Goal: Information Seeking & Learning: Learn about a topic

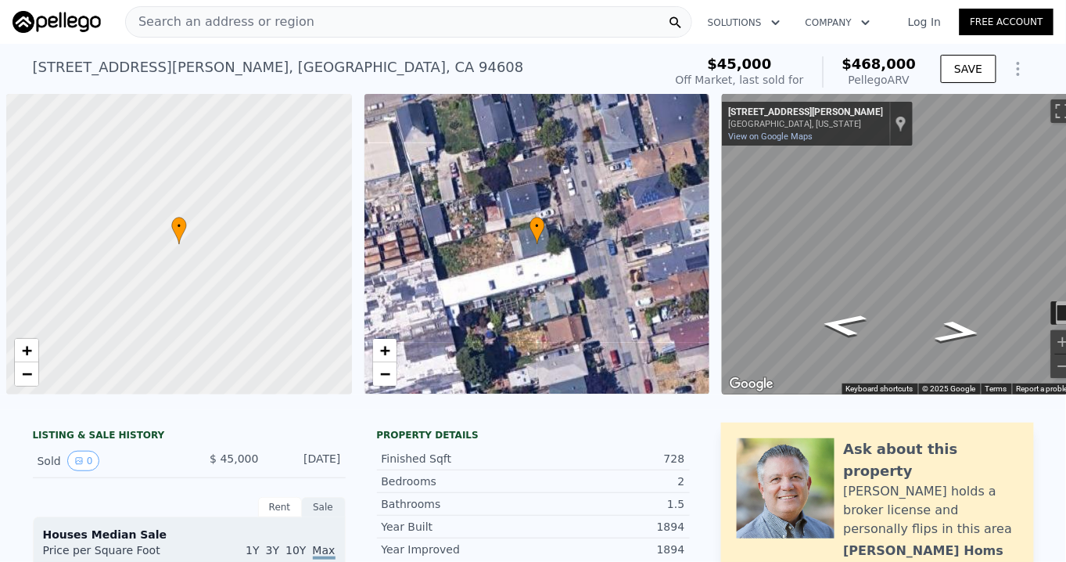
scroll to position [0, 6]
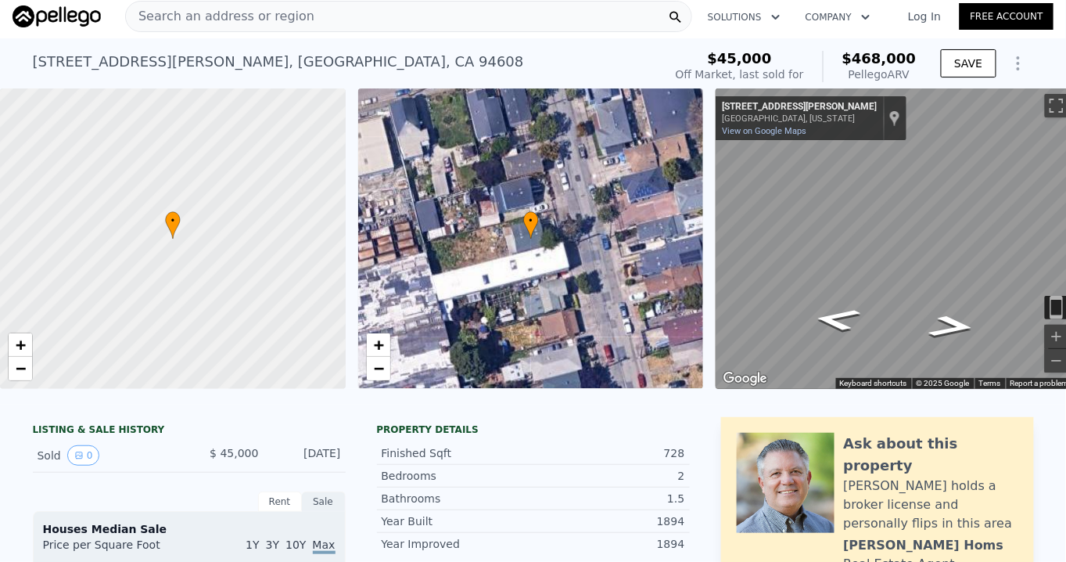
click at [235, 13] on span "Search an address or region" at bounding box center [220, 16] width 189 height 19
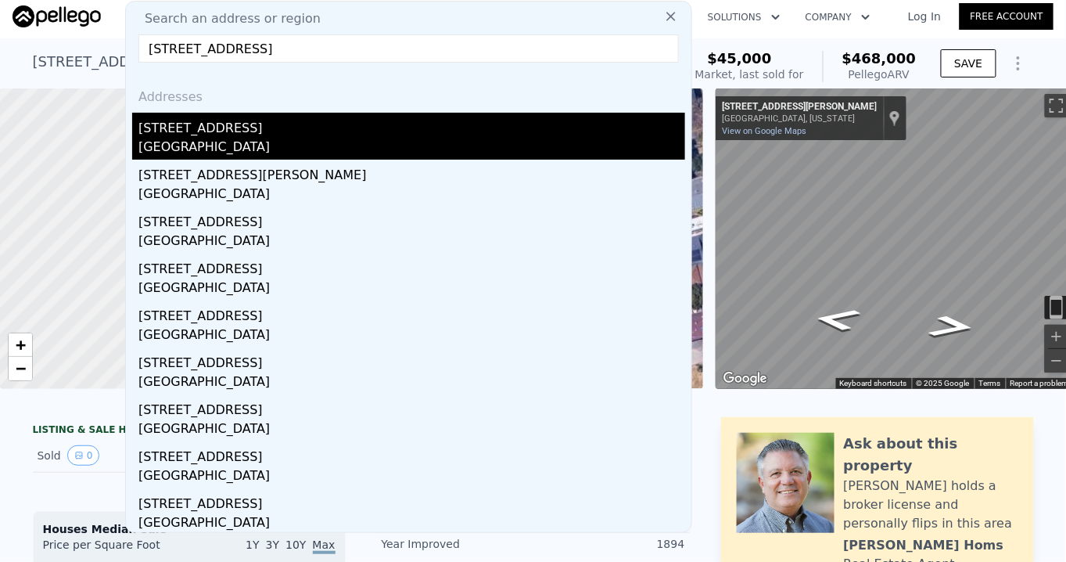
type input "[STREET_ADDRESS]"
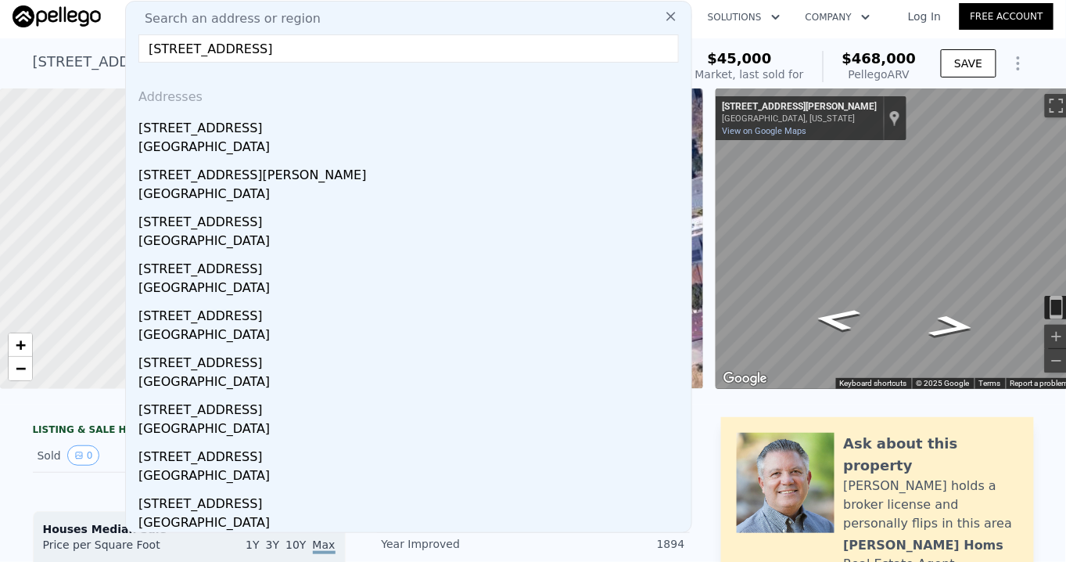
drag, startPoint x: 254, startPoint y: 146, endPoint x: 305, endPoint y: 139, distance: 51.3
click at [254, 145] on div "[GEOGRAPHIC_DATA]" at bounding box center [411, 149] width 547 height 22
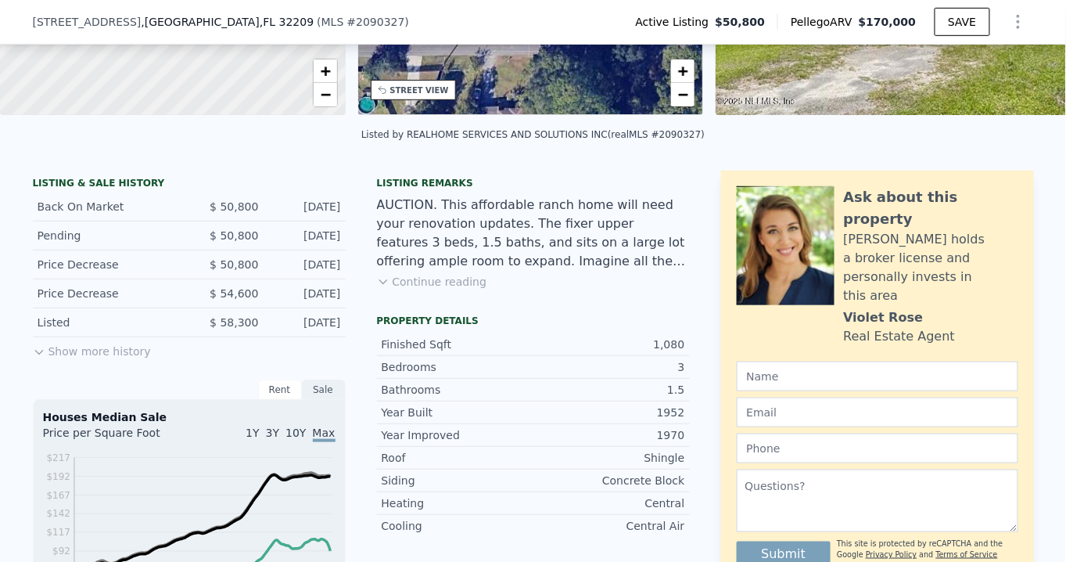
scroll to position [284, 0]
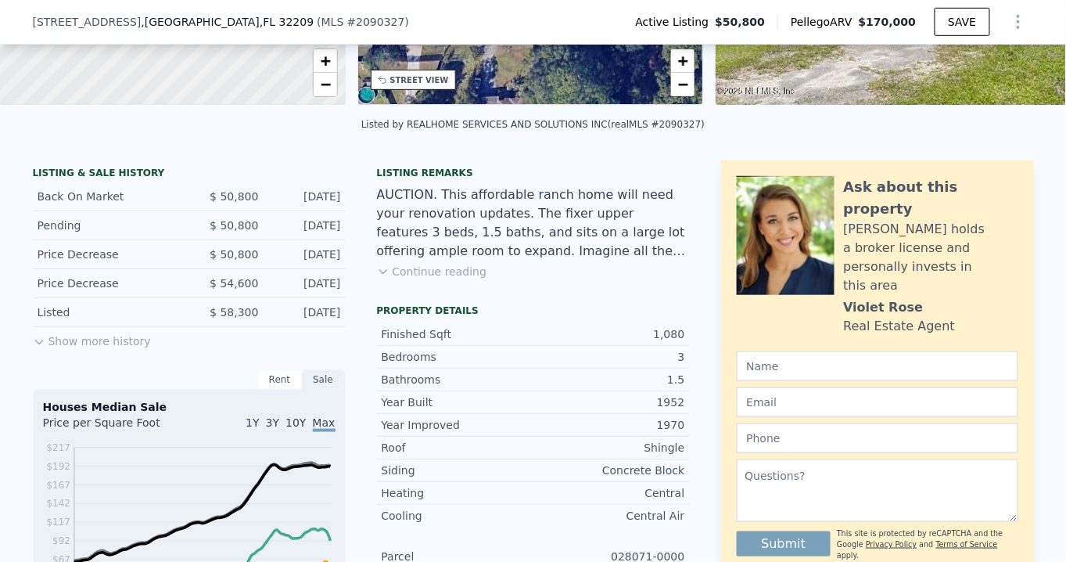
click at [383, 278] on icon at bounding box center [383, 271] width 13 height 13
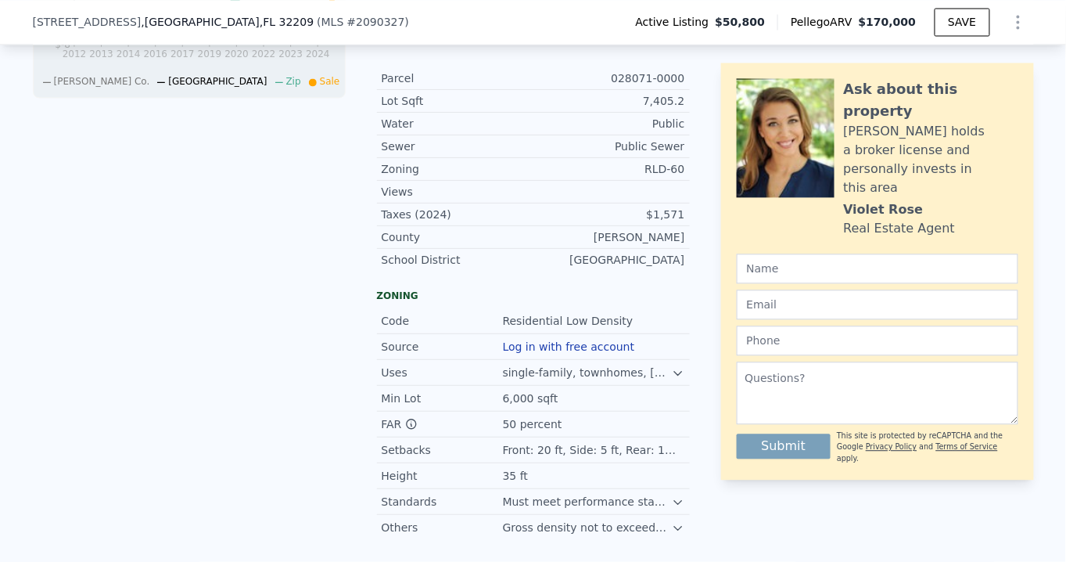
scroll to position [853, 0]
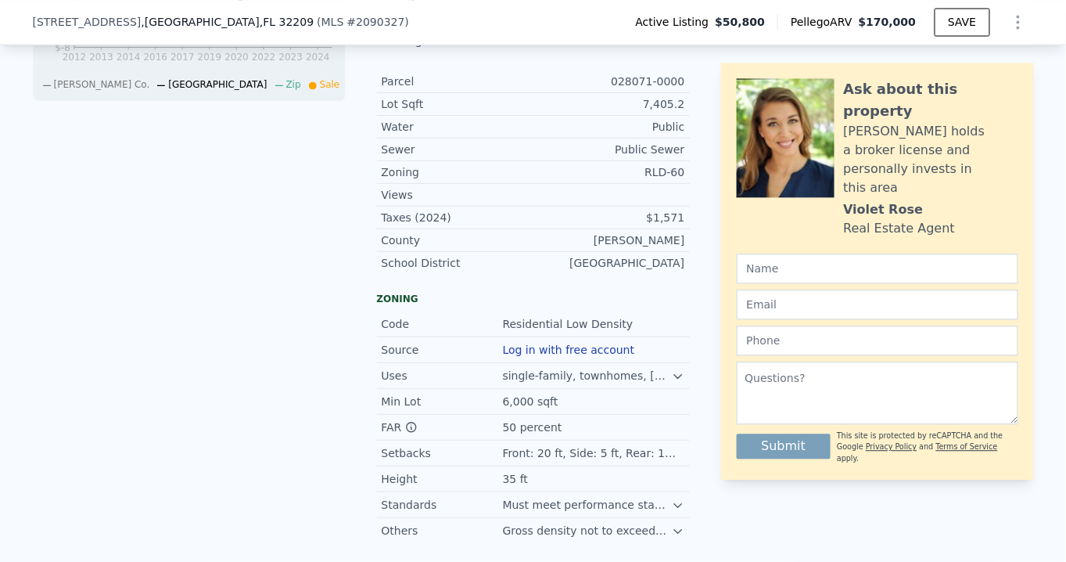
click at [559, 343] on button "Log in with free account" at bounding box center [569, 349] width 132 height 13
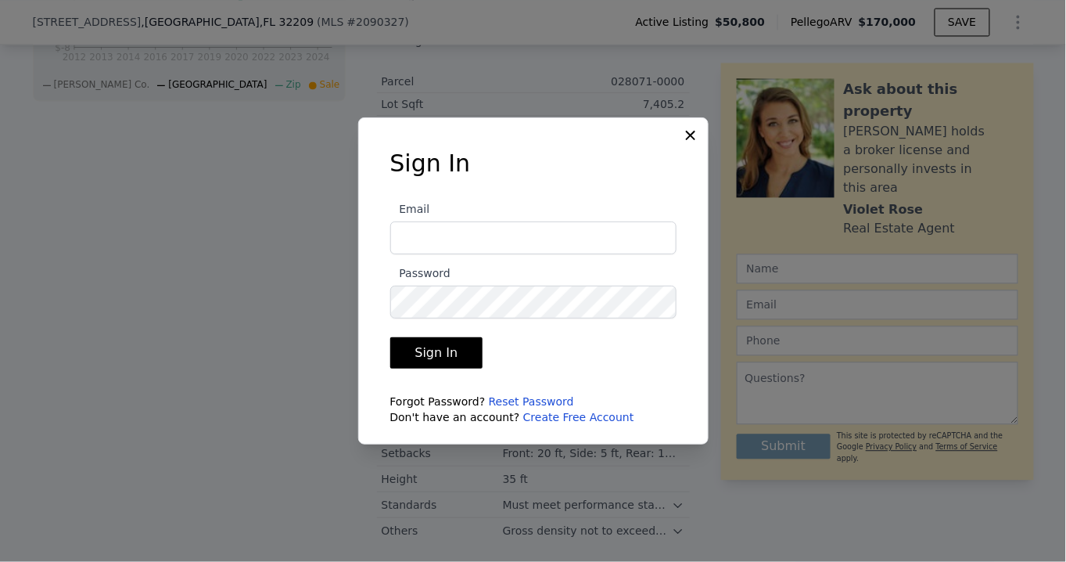
click at [695, 131] on icon at bounding box center [690, 135] width 9 height 9
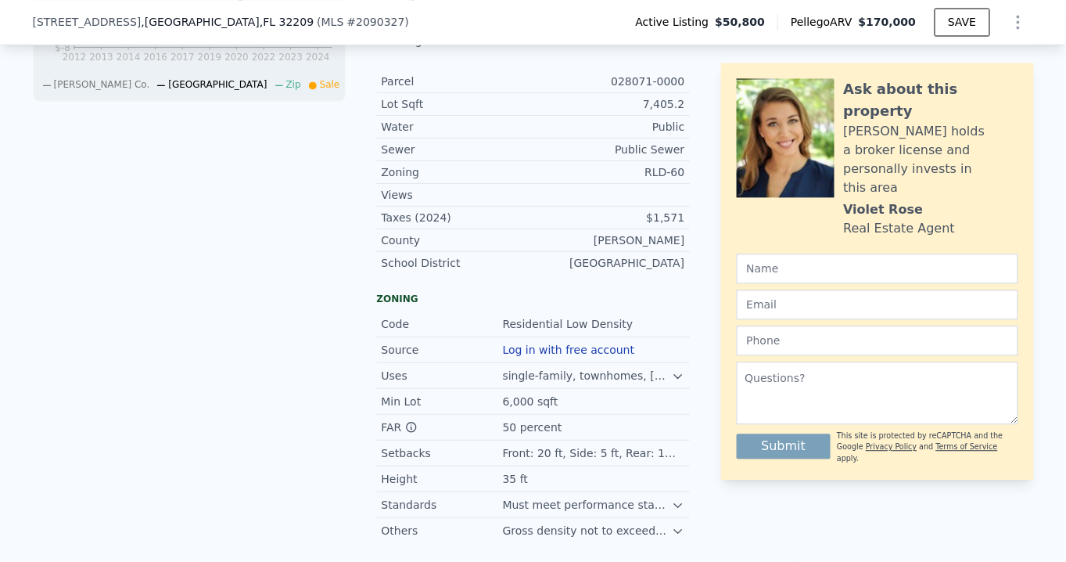
click at [1016, 19] on icon "Show Options" at bounding box center [1018, 22] width 19 height 19
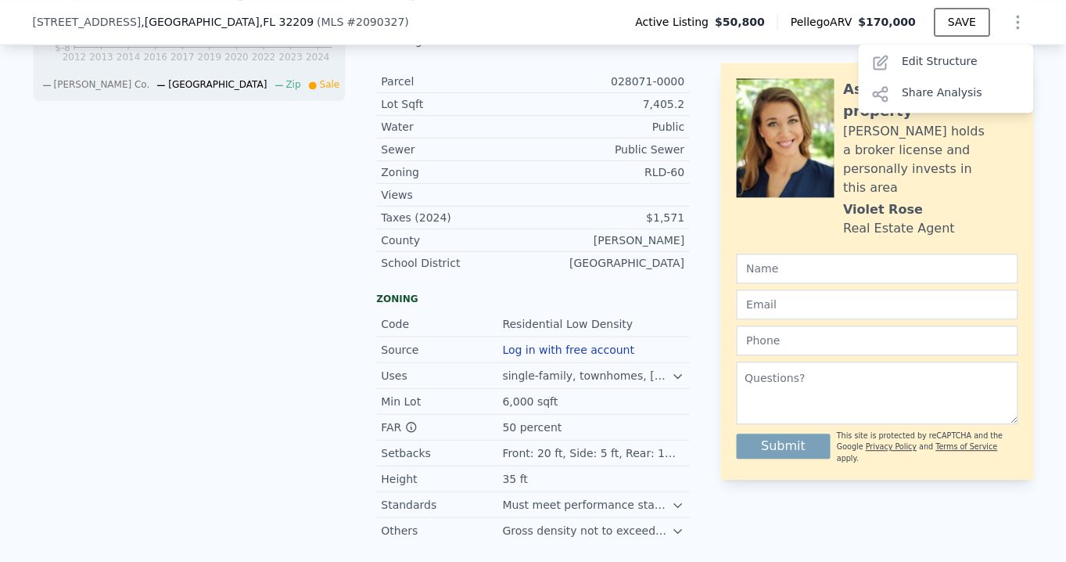
click at [983, 153] on div "[PERSON_NAME] holds a broker license and personally invests in this area" at bounding box center [931, 159] width 174 height 75
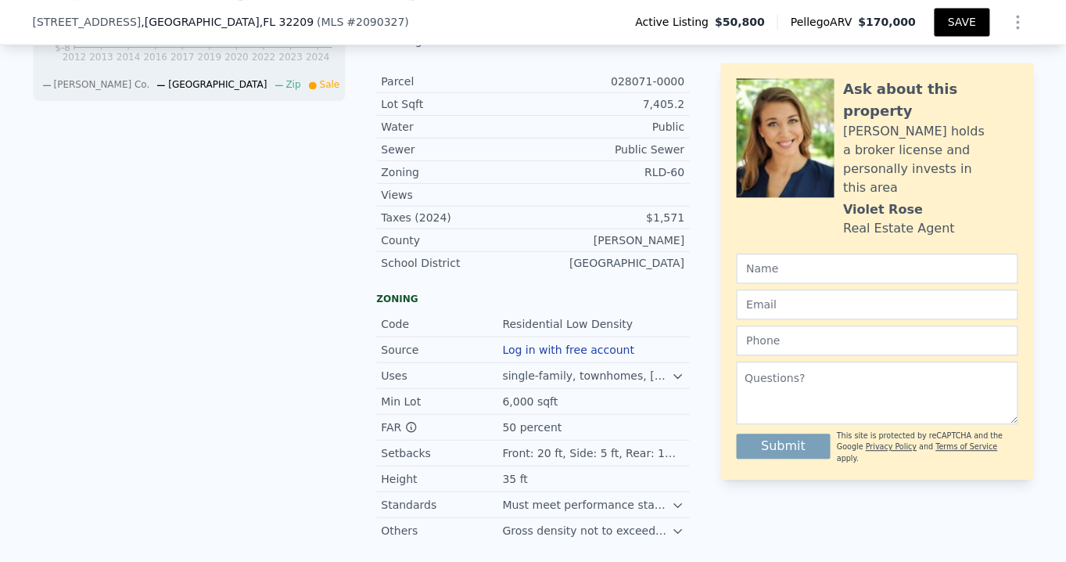
click at [955, 22] on button "SAVE" at bounding box center [962, 22] width 55 height 28
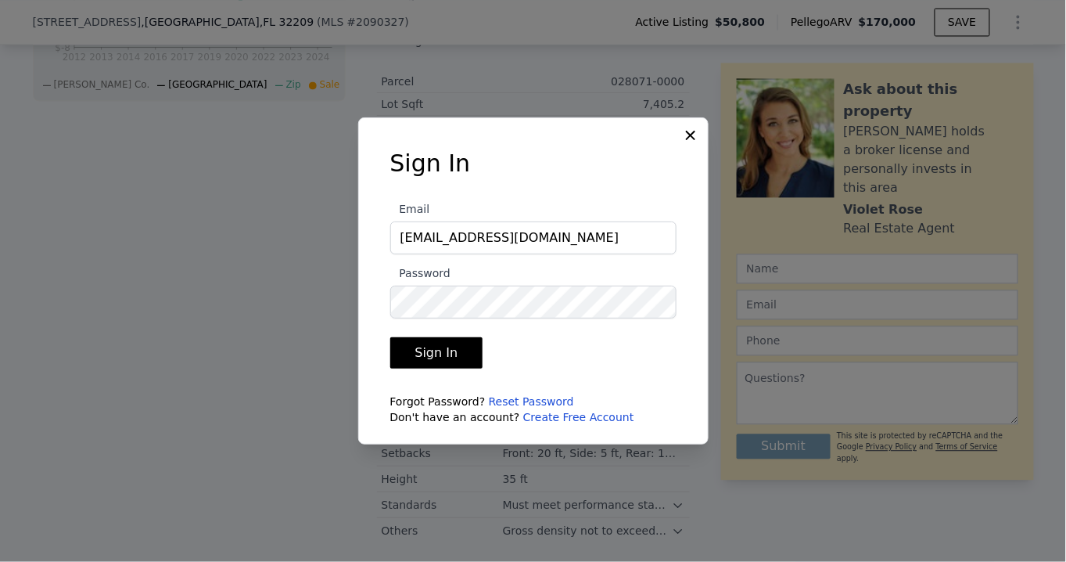
type input "[EMAIL_ADDRESS][DOMAIN_NAME]"
click at [462, 356] on button "Sign In" at bounding box center [436, 352] width 93 height 31
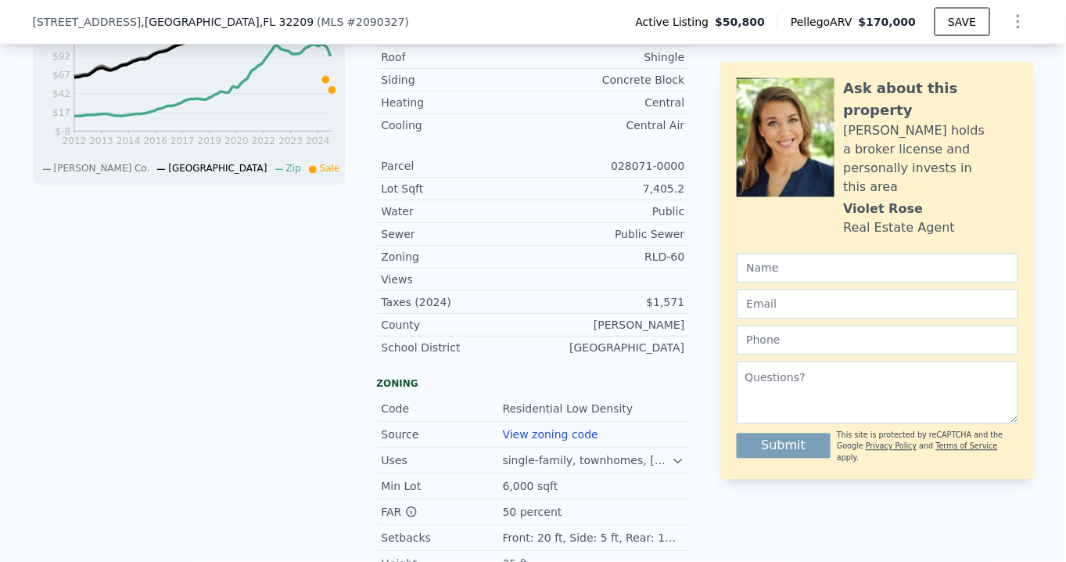
scroll to position [711, 0]
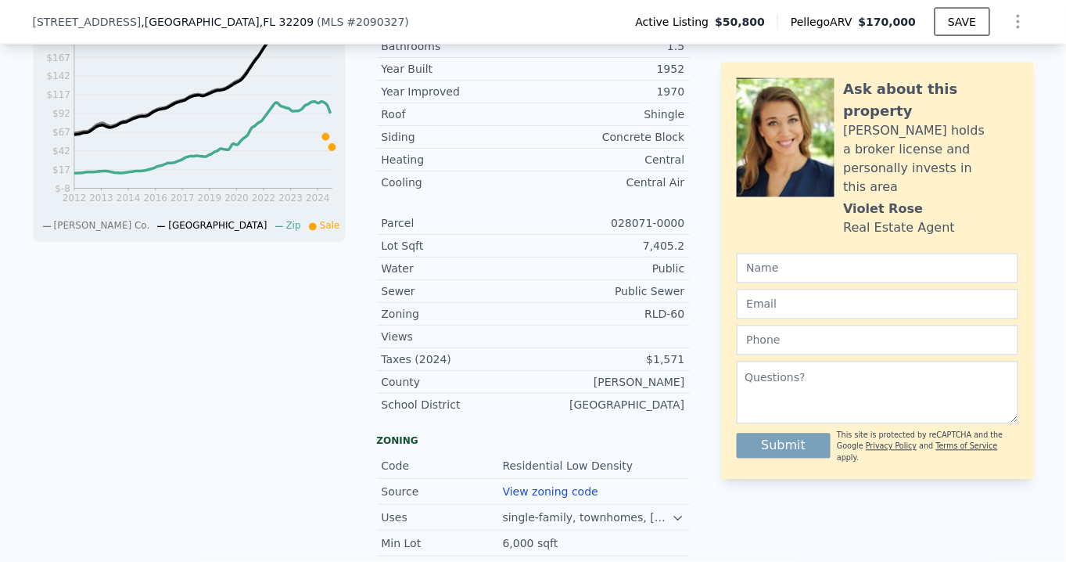
click at [1018, 21] on icon "Show Options" at bounding box center [1019, 22] width 2 height 13
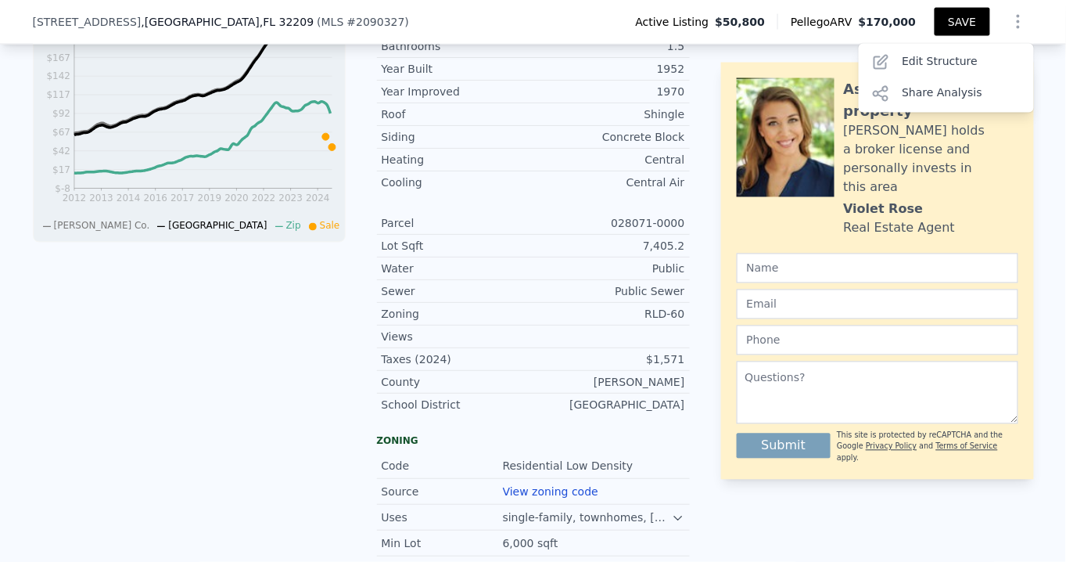
click at [942, 23] on button "SAVE" at bounding box center [962, 22] width 55 height 28
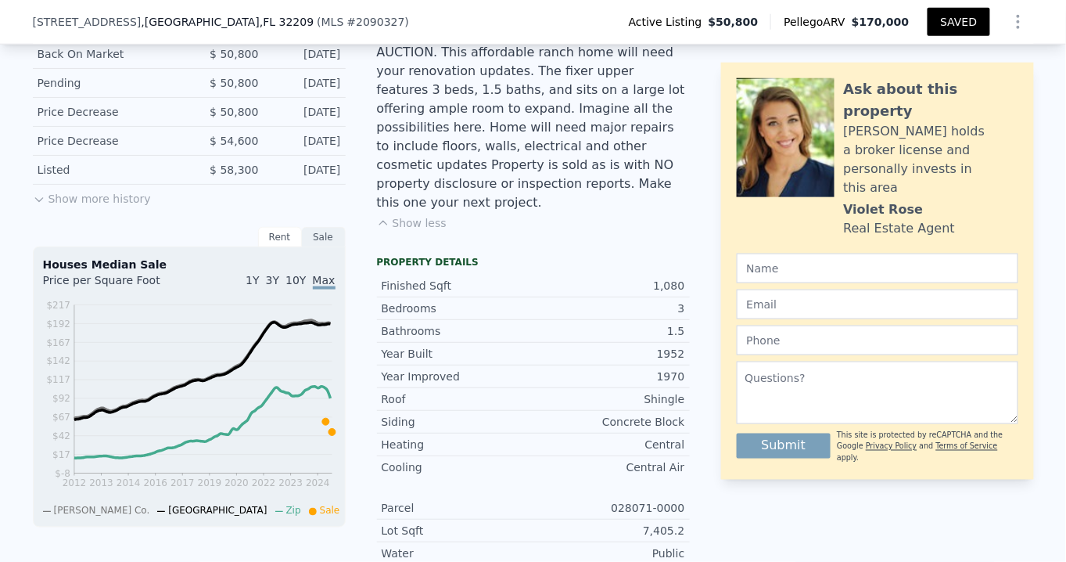
scroll to position [355, 0]
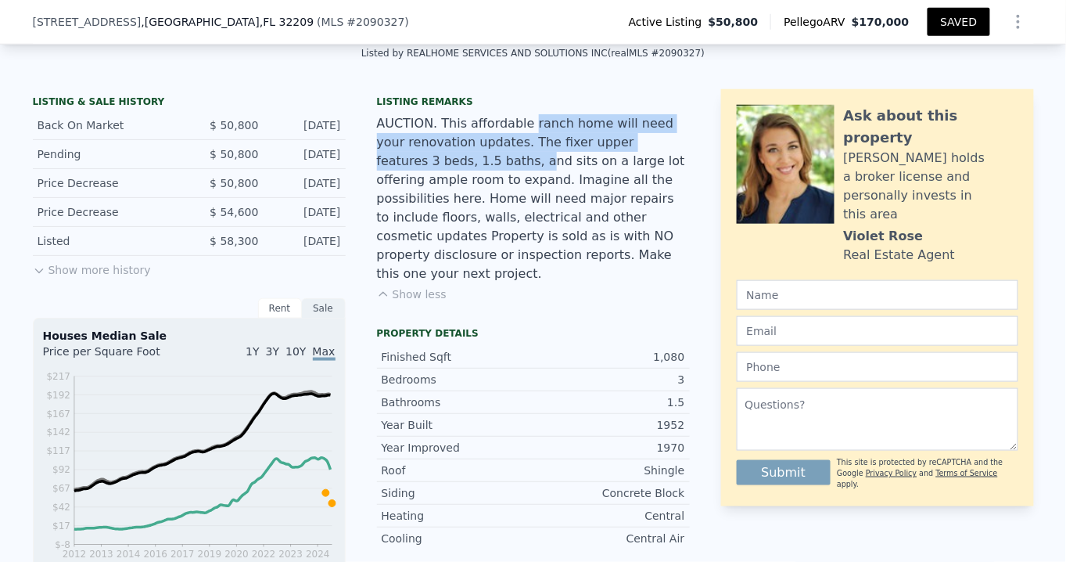
drag, startPoint x: 511, startPoint y: 132, endPoint x: 410, endPoint y: 173, distance: 108.8
click at [410, 173] on div "AUCTION. This affordable ranch home will need your renovation updates. The fixe…" at bounding box center [533, 198] width 313 height 169
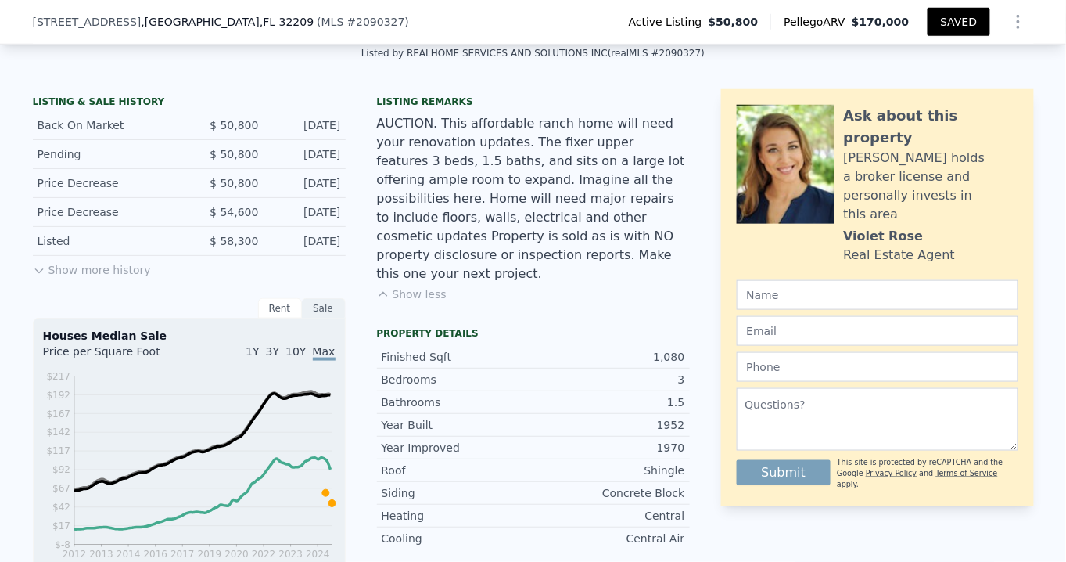
click at [492, 178] on div "AUCTION. This affordable ranch home will need your renovation updates. The fixe…" at bounding box center [533, 198] width 313 height 169
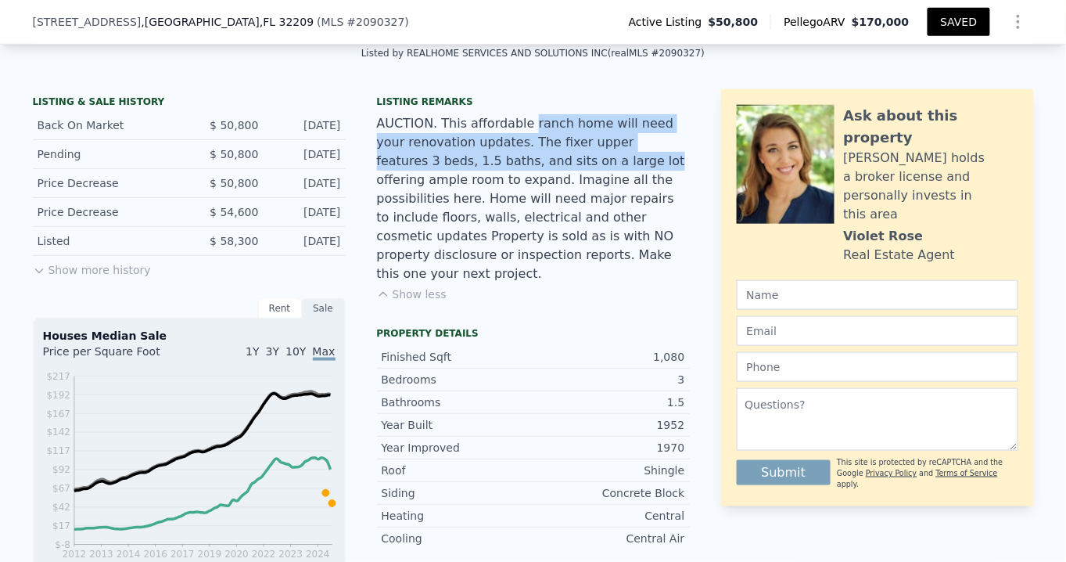
drag, startPoint x: 509, startPoint y: 132, endPoint x: 517, endPoint y: 169, distance: 37.6
click at [517, 169] on div "AUCTION. This affordable ranch home will need your renovation updates. The fixe…" at bounding box center [533, 198] width 313 height 169
copy div "ranch home will need your renovation updates. The fixer upper features 3 beds, …"
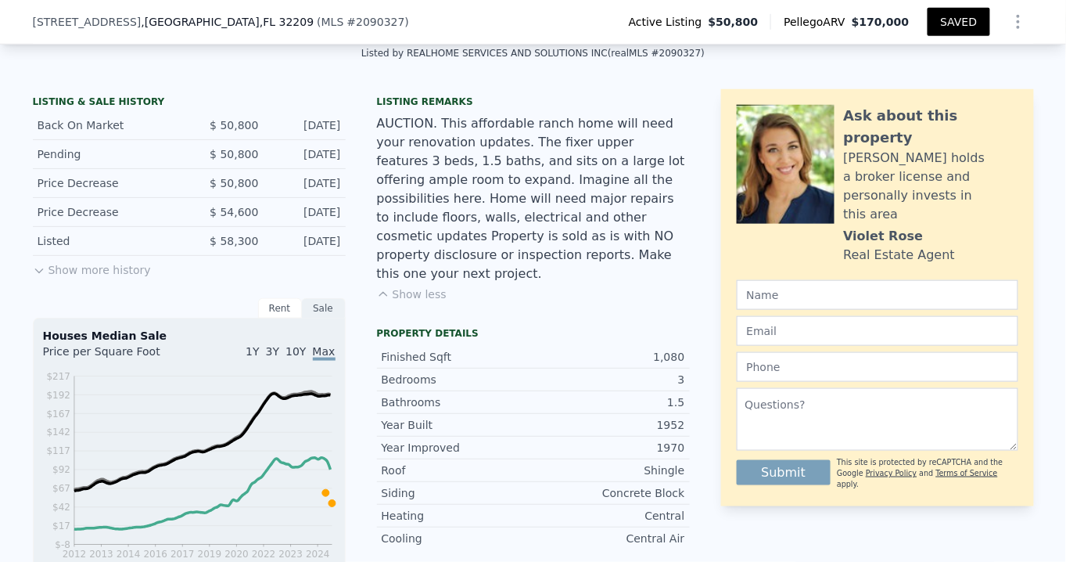
click at [440, 191] on div "AUCTION. This affordable ranch home will need your renovation updates. The fixe…" at bounding box center [533, 198] width 313 height 169
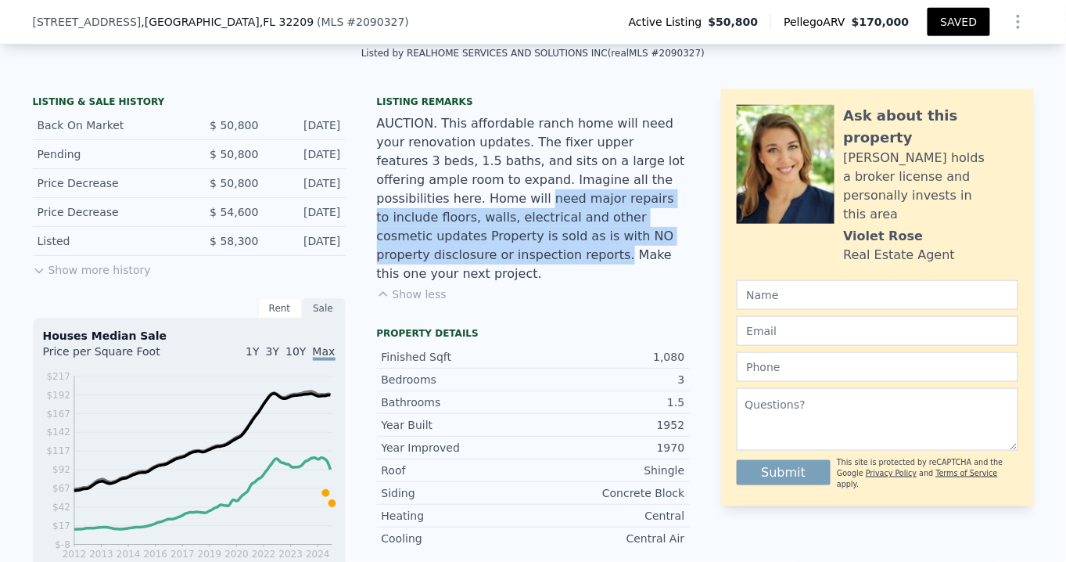
drag, startPoint x: 643, startPoint y: 188, endPoint x: 530, endPoint y: 225, distance: 119.5
click at [536, 241] on div "AUCTION. This affordable ranch home will need your renovation updates. The fixe…" at bounding box center [533, 198] width 313 height 169
copy div "need major repairs to include floors, walls, electrical and other cosmetic upda…"
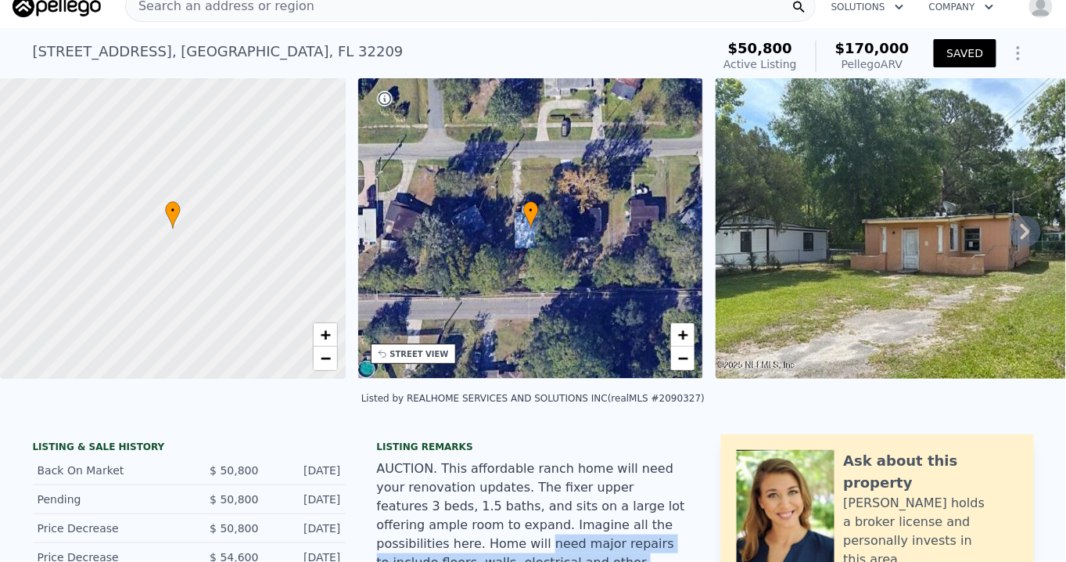
scroll to position [0, 0]
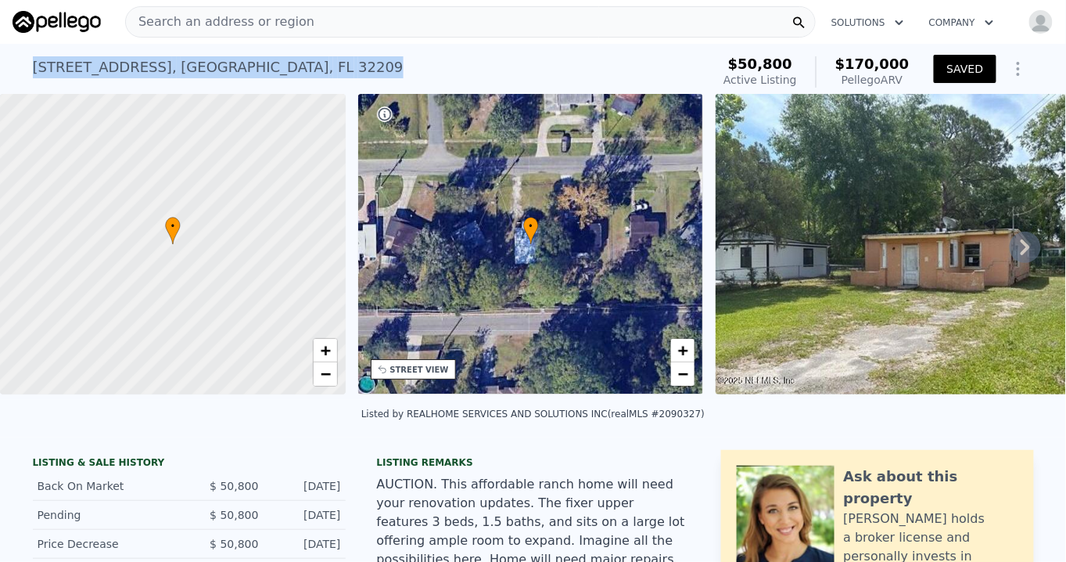
drag, startPoint x: 279, startPoint y: 66, endPoint x: 10, endPoint y: 71, distance: 268.4
click at [9, 72] on div "[STREET_ADDRESS] Active at $50,800 (~ARV $170k ) $50,800 Active Listing $170,00…" at bounding box center [533, 69] width 1066 height 50
copy div "[STREET_ADDRESS]"
